Goal: Task Accomplishment & Management: Use online tool/utility

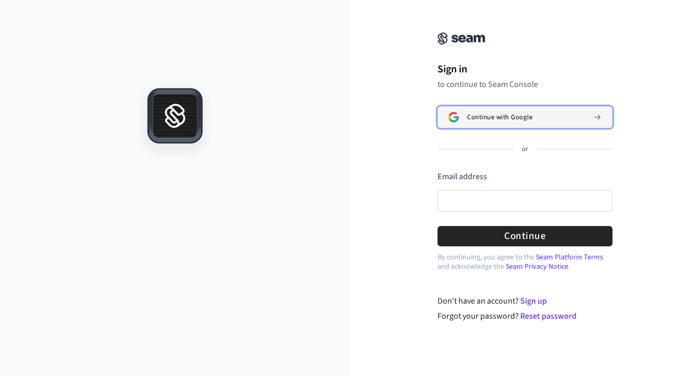
click at [518, 114] on span "Continue with Google" at bounding box center [499, 117] width 65 height 8
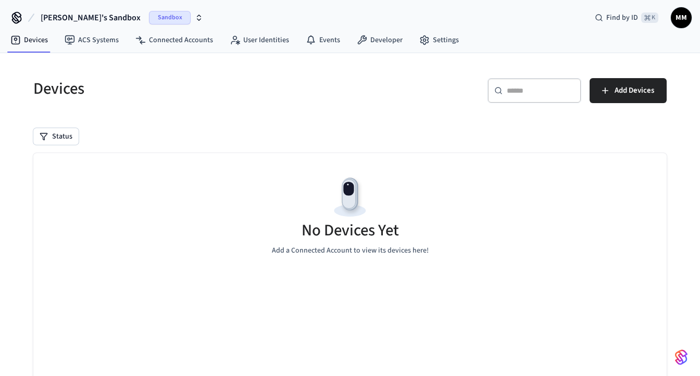
scroll to position [3, 0]
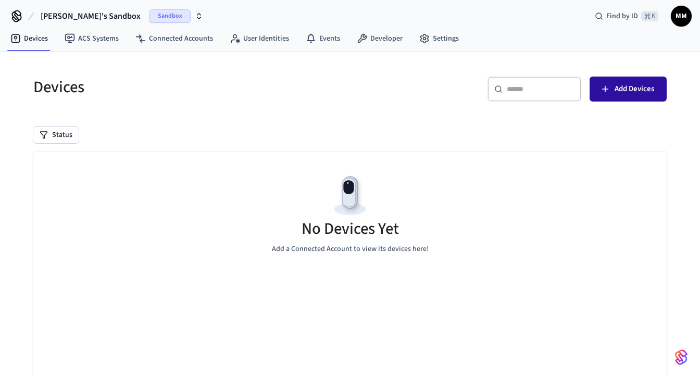
click at [636, 88] on span "Add Devices" at bounding box center [634, 89] width 40 height 14
